Goal: Information Seeking & Learning: Check status

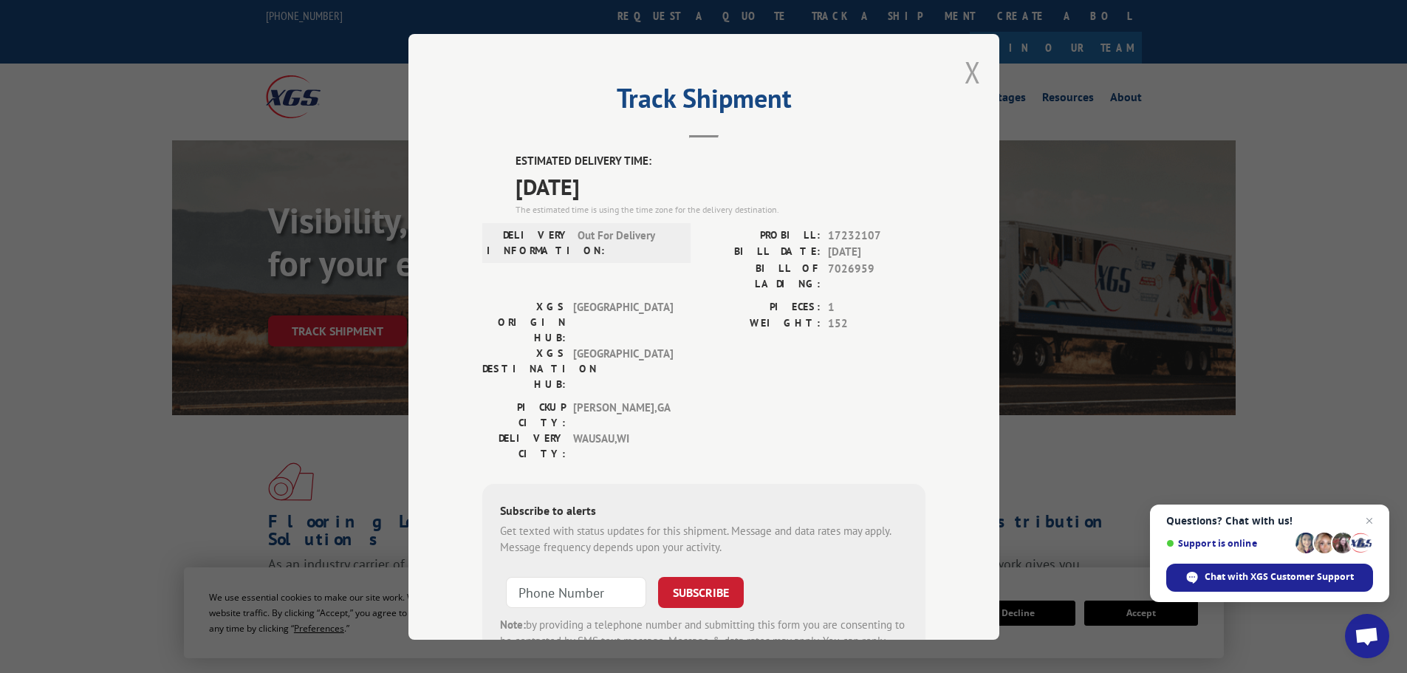
click at [974, 66] on button "Close modal" at bounding box center [973, 71] width 16 height 39
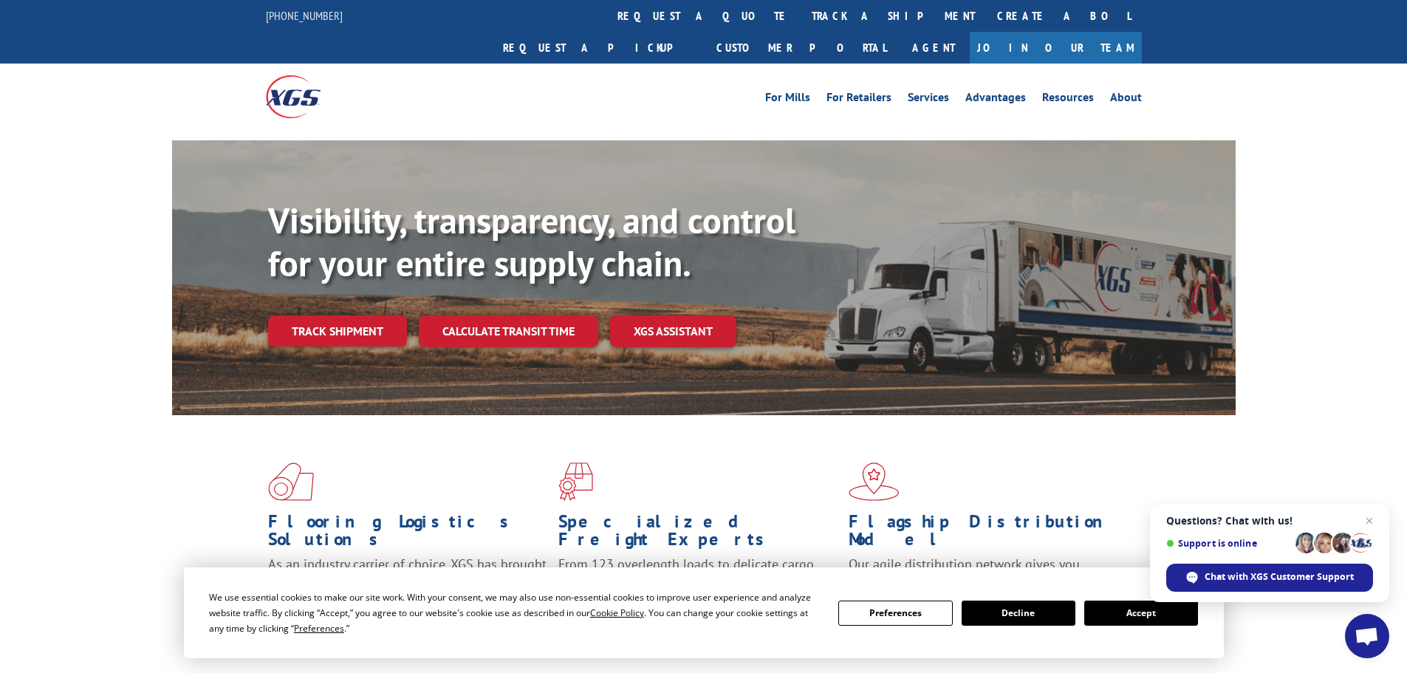
click at [801, 10] on link "track a shipment" at bounding box center [893, 16] width 185 height 32
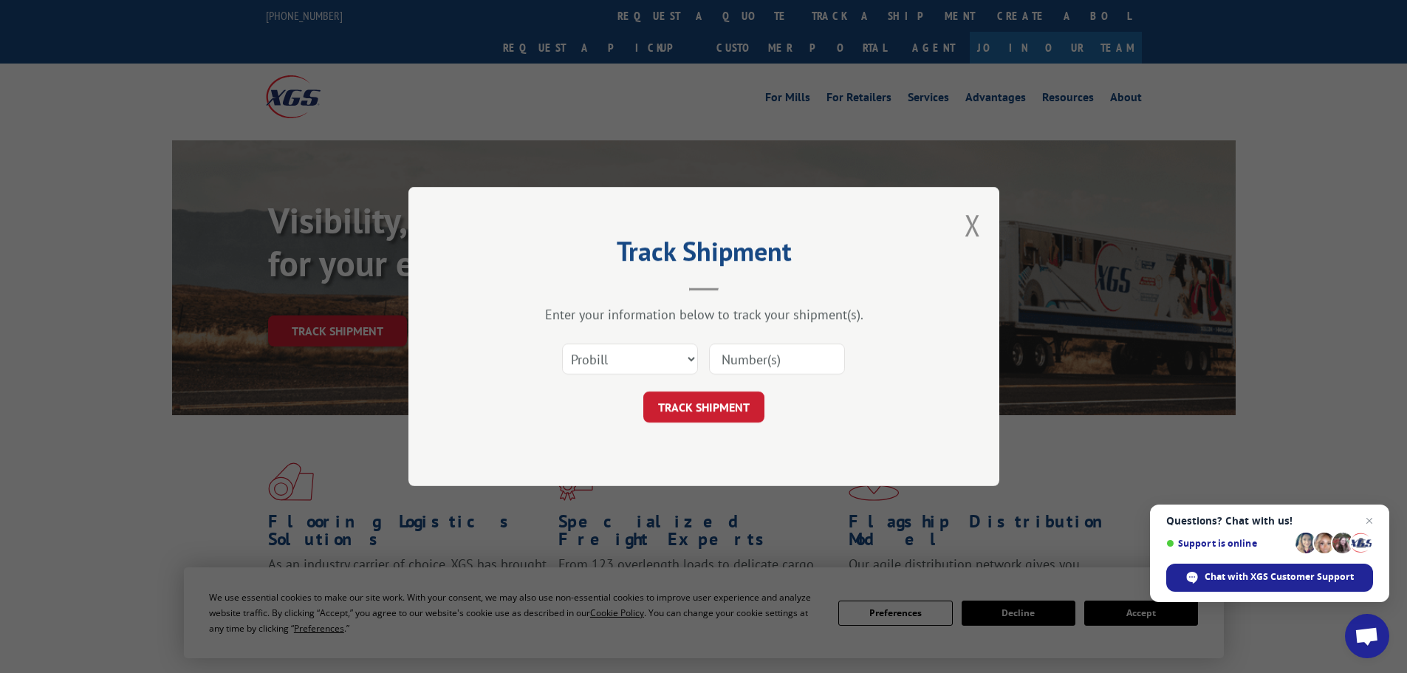
click at [727, 363] on input at bounding box center [777, 358] width 136 height 31
paste input "17232107"
type input "17232107"
click at [692, 402] on button "TRACK SHIPMENT" at bounding box center [703, 406] width 121 height 31
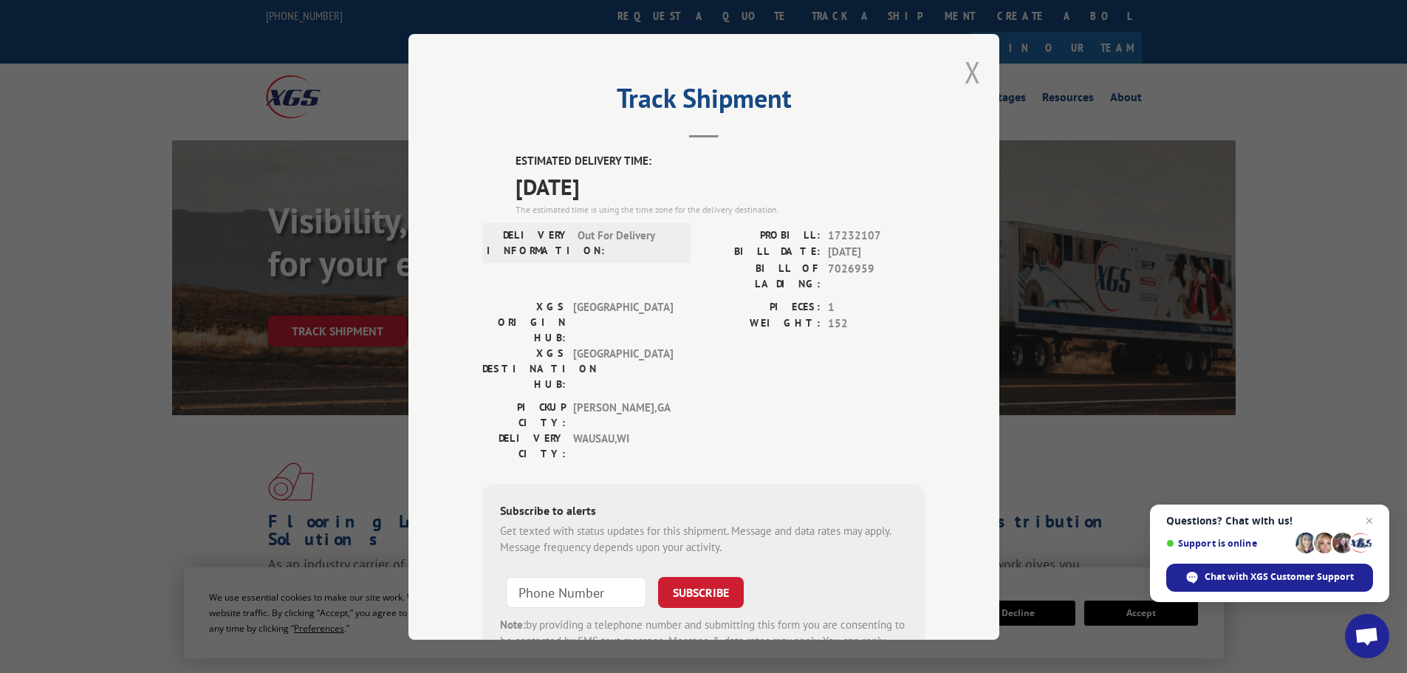
click at [965, 74] on button "Close modal" at bounding box center [973, 71] width 16 height 39
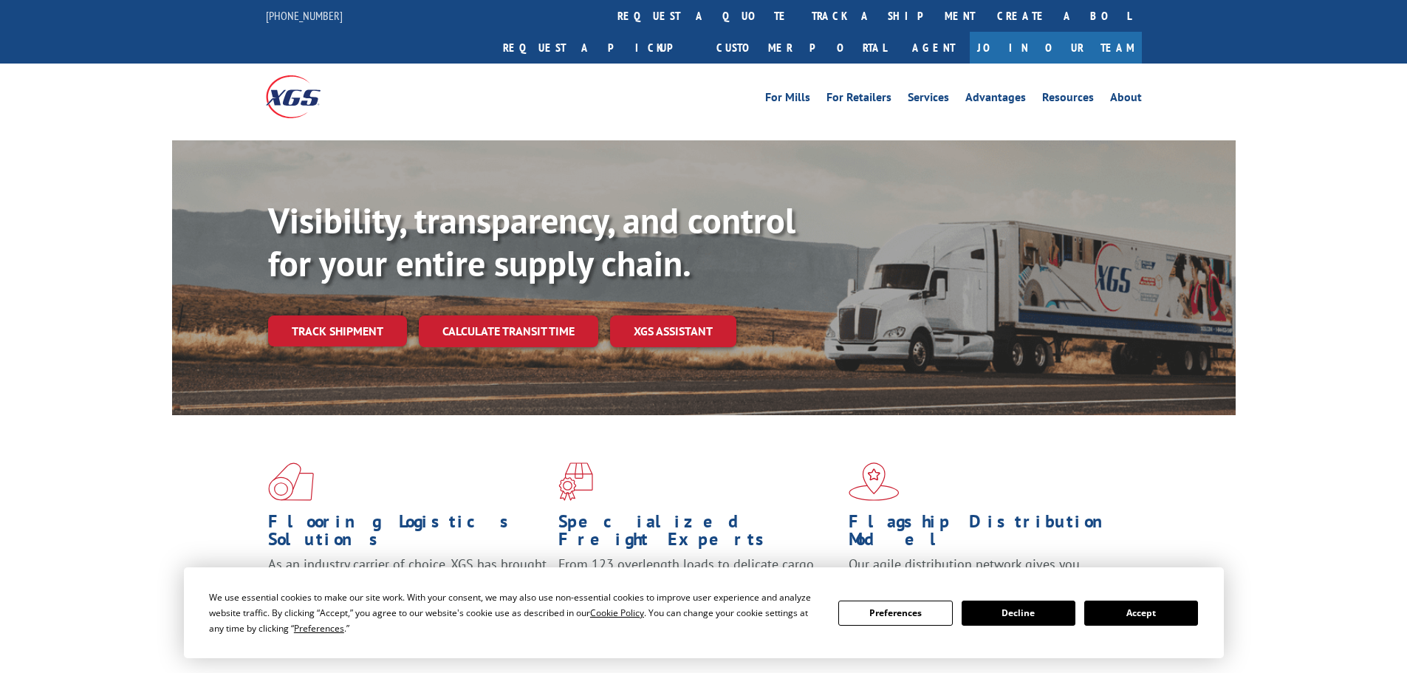
click at [801, 6] on link "track a shipment" at bounding box center [893, 16] width 185 height 32
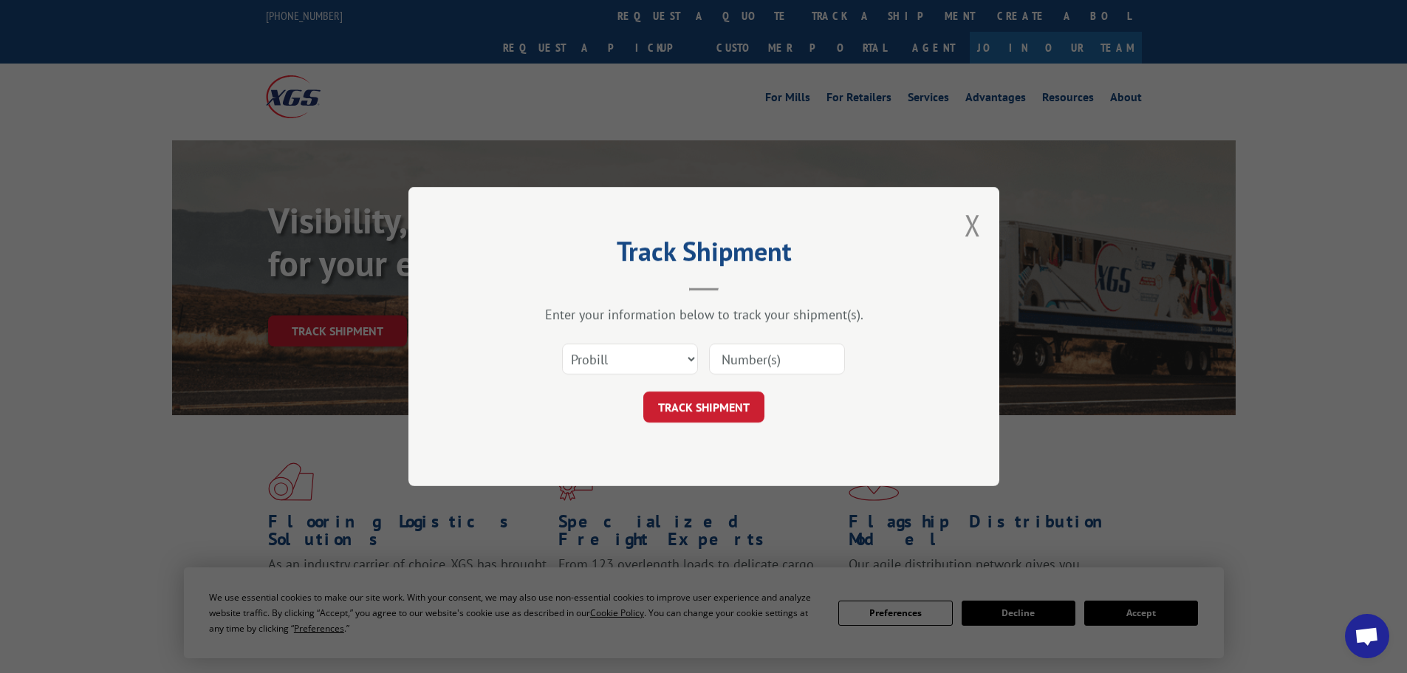
click at [796, 358] on input at bounding box center [777, 358] width 136 height 31
paste input "17232107"
type input "17232107"
click at [696, 406] on button "TRACK SHIPMENT" at bounding box center [703, 406] width 121 height 31
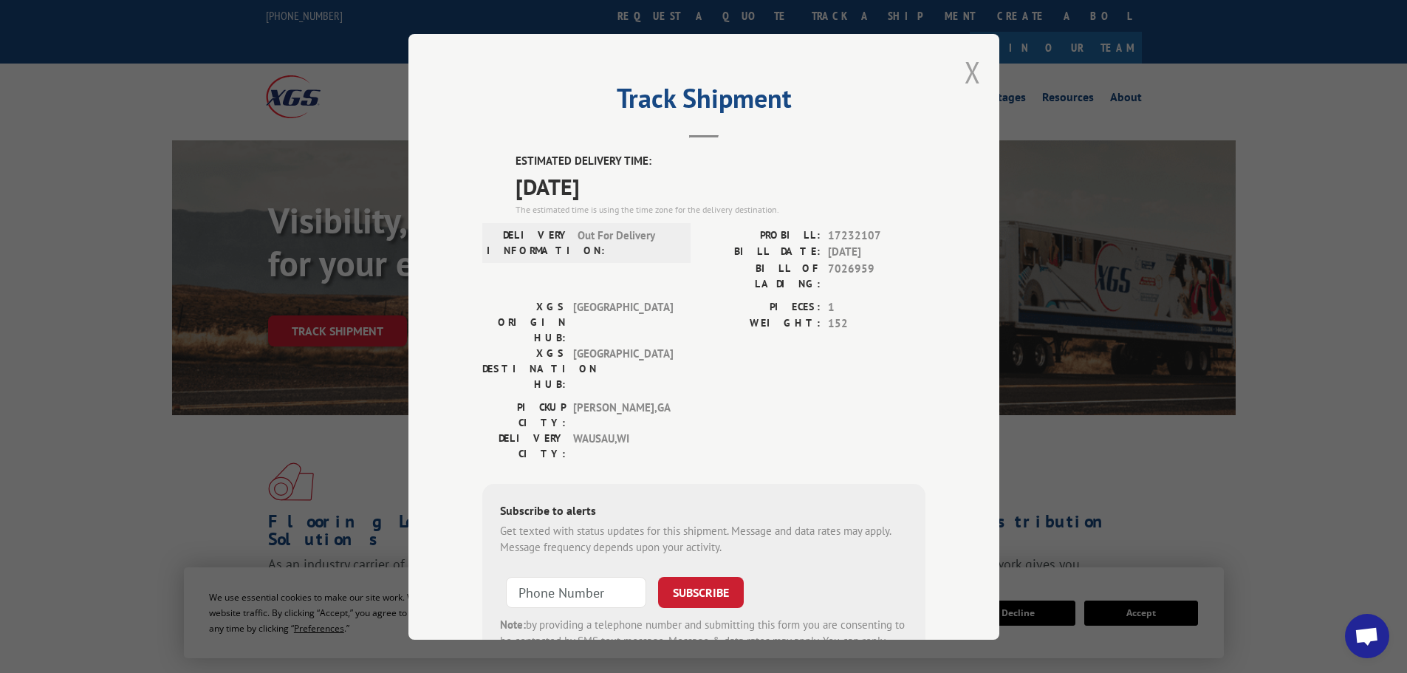
click at [969, 67] on button "Close modal" at bounding box center [973, 71] width 16 height 39
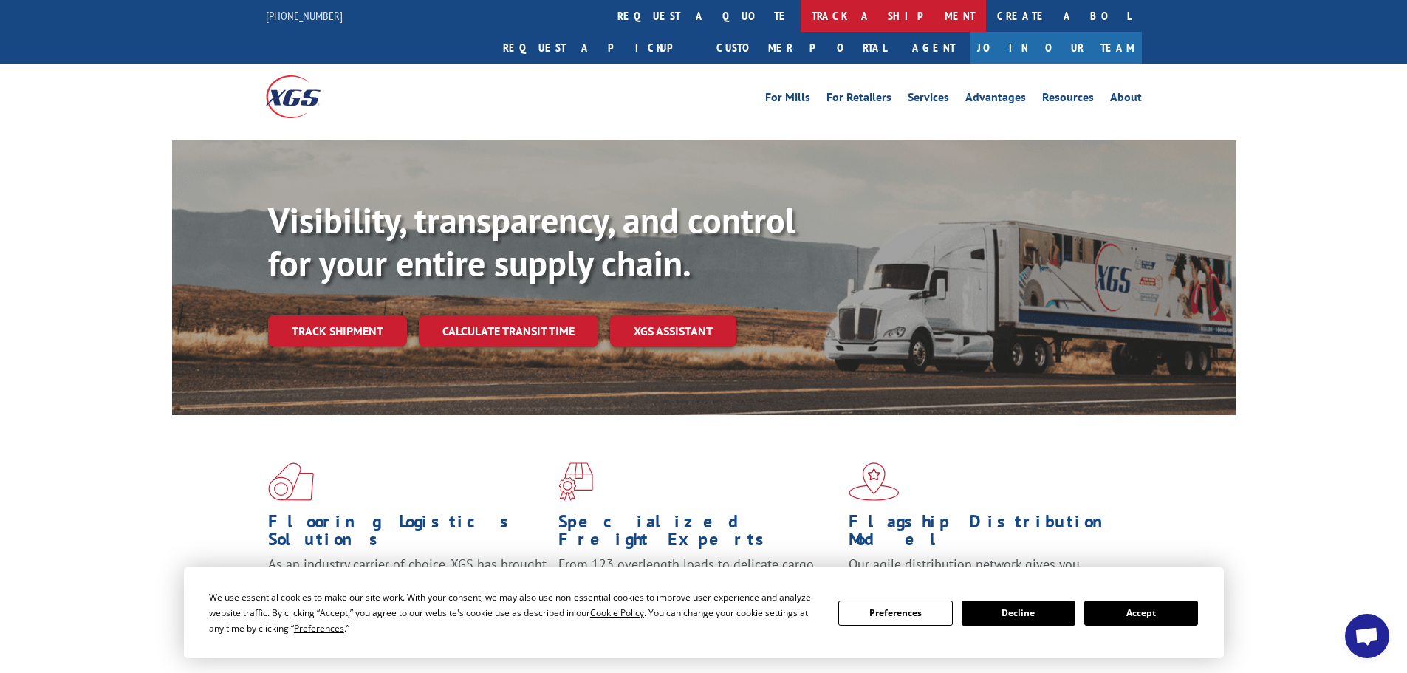
click at [801, 5] on link "track a shipment" at bounding box center [893, 16] width 185 height 32
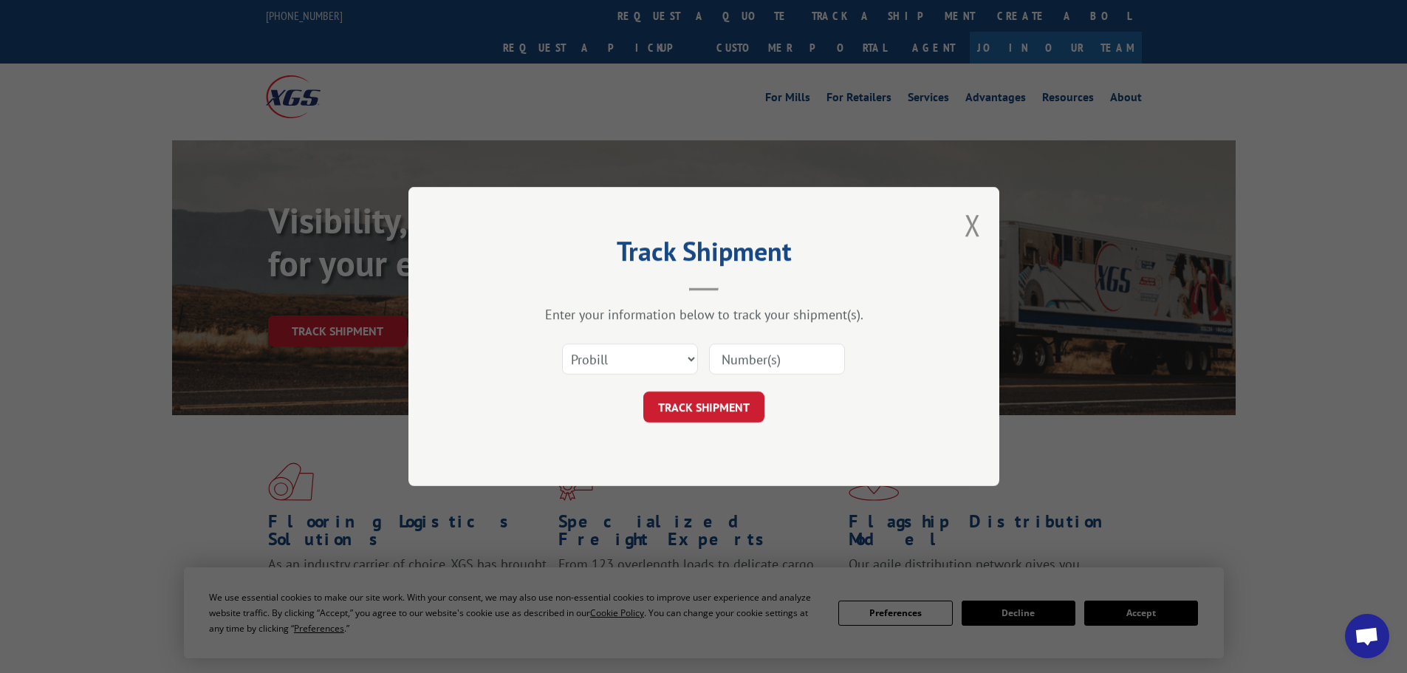
click at [736, 355] on input at bounding box center [777, 358] width 136 height 31
paste input "17231961"
type input "17231961"
click at [710, 410] on button "TRACK SHIPMENT" at bounding box center [703, 406] width 121 height 31
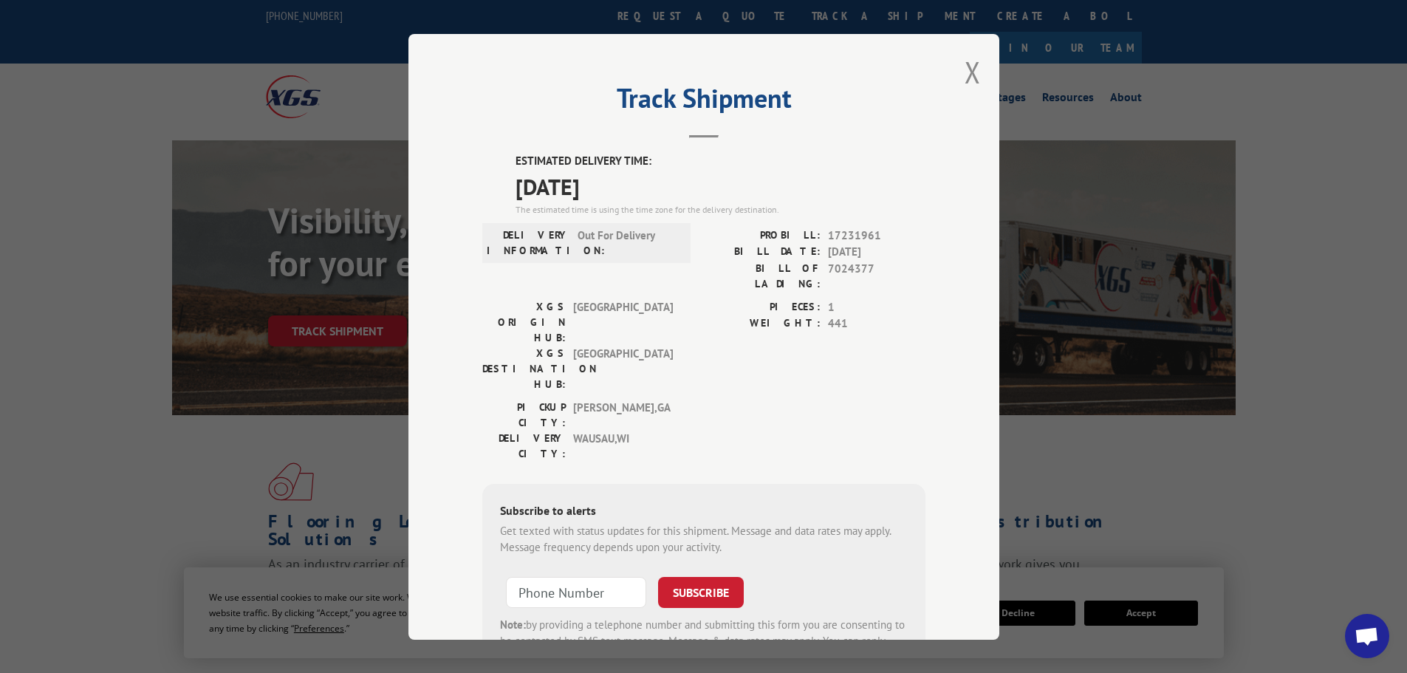
click at [975, 78] on div "Track Shipment ESTIMATED DELIVERY TIME: 10/01/2025 The estimated time is using …" at bounding box center [703, 337] width 591 height 606
click at [968, 75] on button "Close modal" at bounding box center [973, 71] width 16 height 39
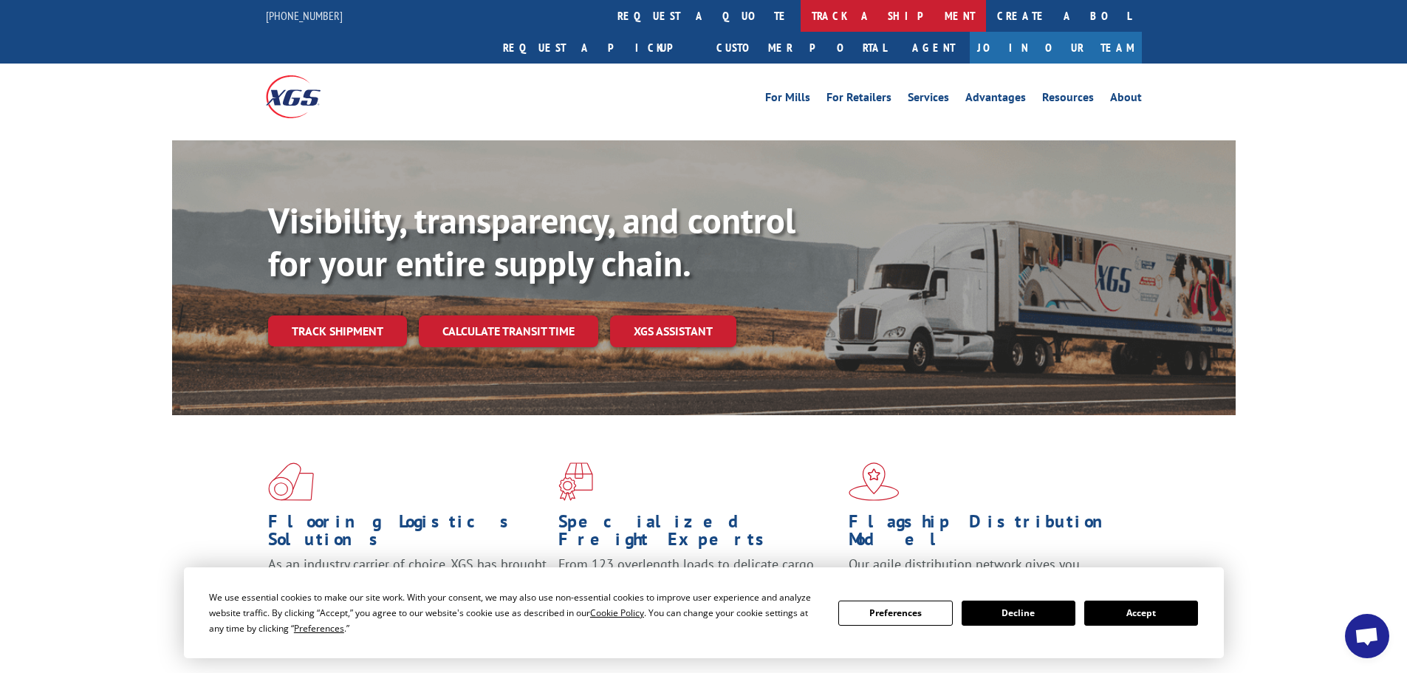
click at [801, 19] on link "track a shipment" at bounding box center [893, 16] width 185 height 32
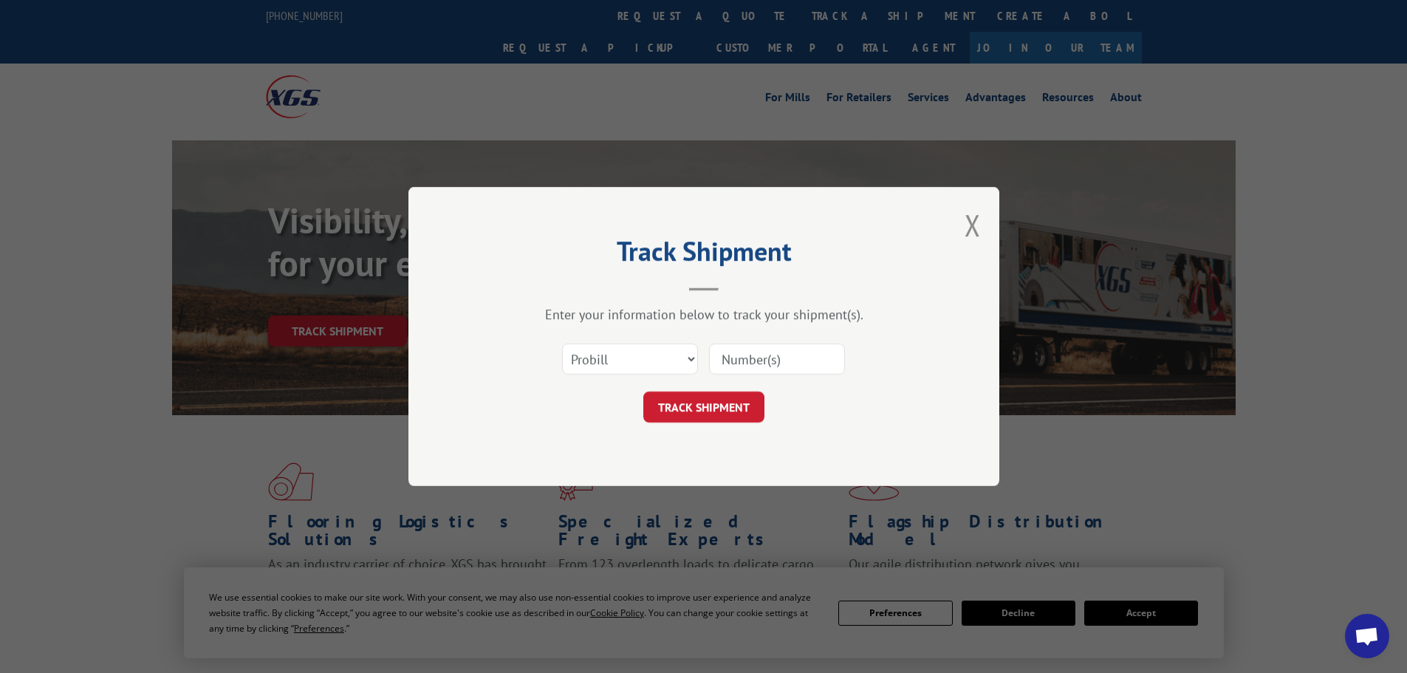
click at [746, 364] on input at bounding box center [777, 358] width 136 height 31
paste input "17232107"
type input "17232107"
click at [711, 423] on button "TRACK SHIPMENT" at bounding box center [703, 406] width 121 height 31
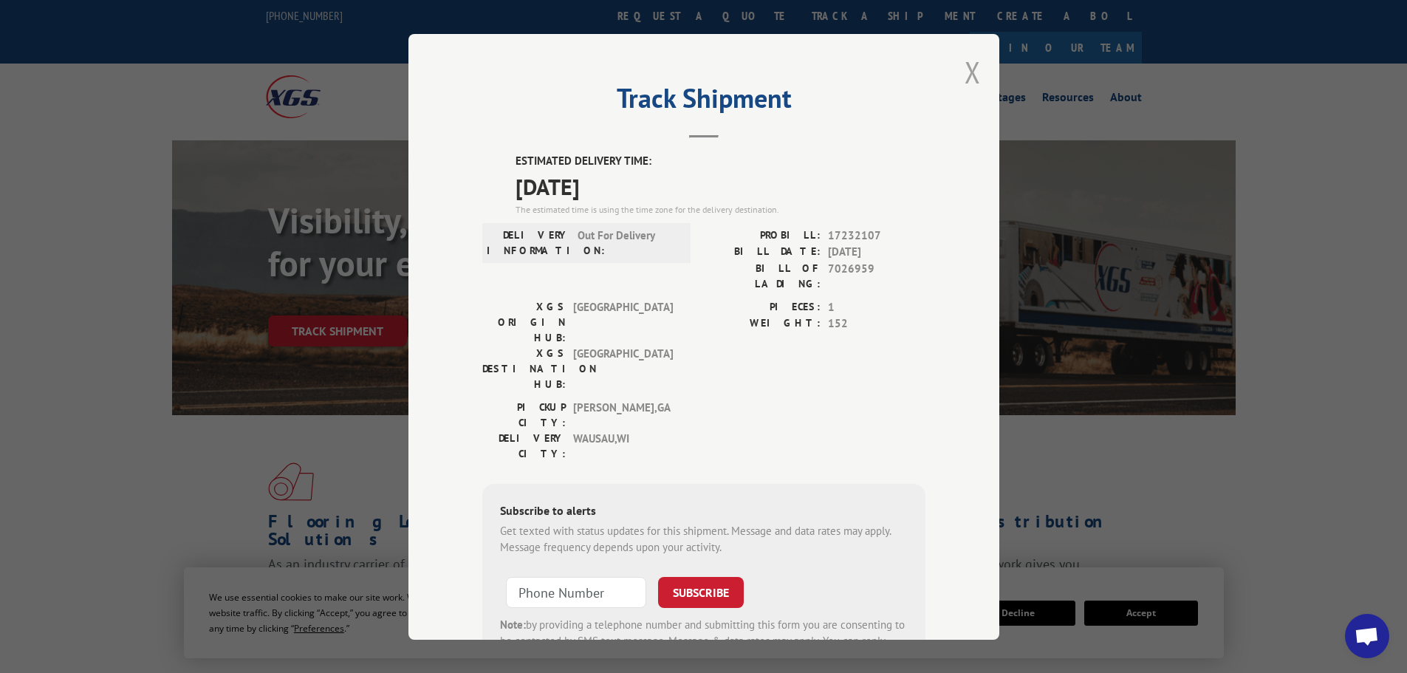
click at [966, 75] on button "Close modal" at bounding box center [973, 71] width 16 height 39
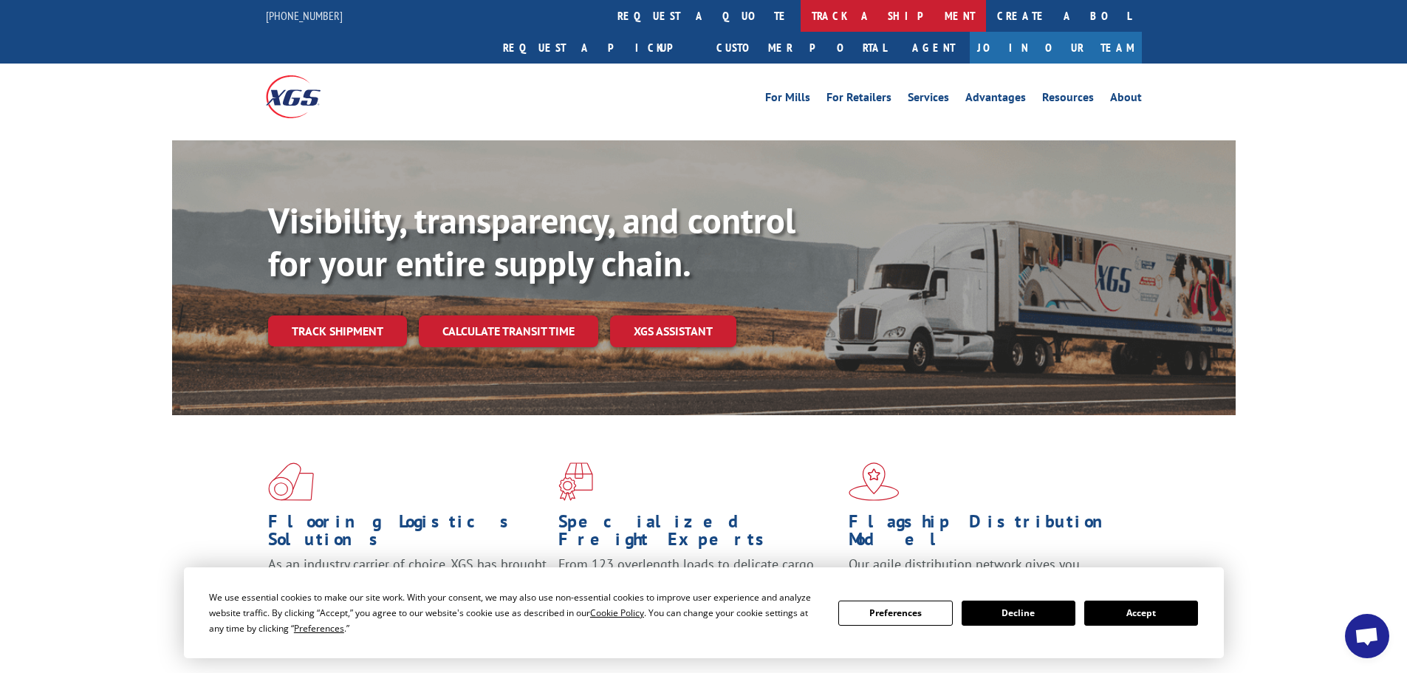
click at [801, 21] on link "track a shipment" at bounding box center [893, 16] width 185 height 32
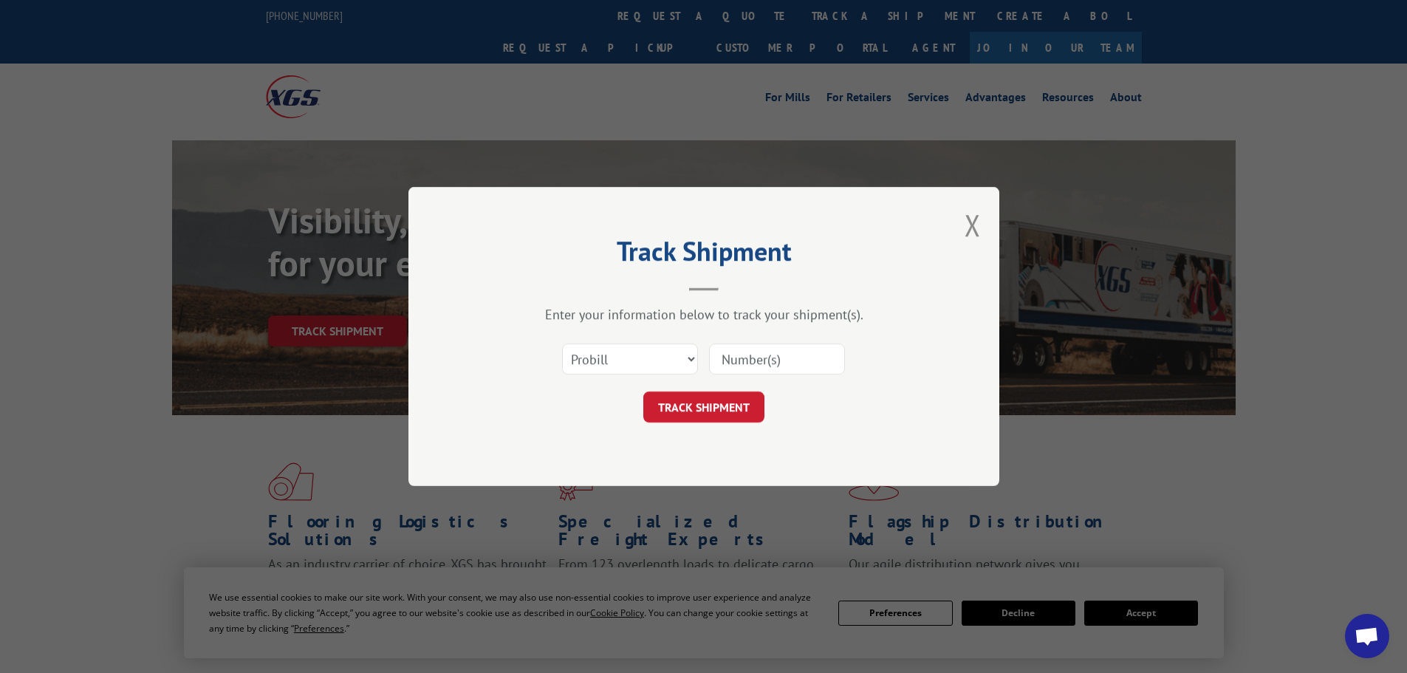
click at [735, 360] on input at bounding box center [777, 358] width 136 height 31
paste input "17231961"
type input "17231961"
click at [708, 409] on button "TRACK SHIPMENT" at bounding box center [703, 406] width 121 height 31
